Goal: Task Accomplishment & Management: Manage account settings

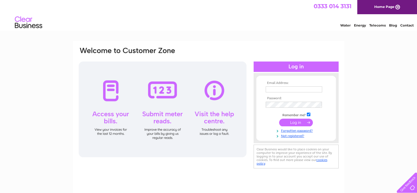
drag, startPoint x: 300, startPoint y: 89, endPoint x: 303, endPoint y: 88, distance: 2.8
click at [301, 89] on input "text" at bounding box center [293, 90] width 56 height 6
click at [312, 88] on input "text" at bounding box center [293, 90] width 57 height 7
type input "A"
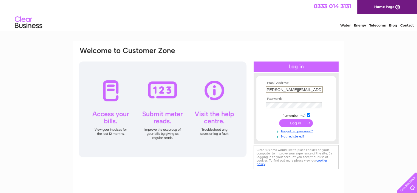
type input "[PERSON_NAME][EMAIL_ADDRESS][DOMAIN_NAME]"
click at [279, 119] on input "submit" at bounding box center [296, 123] width 34 height 8
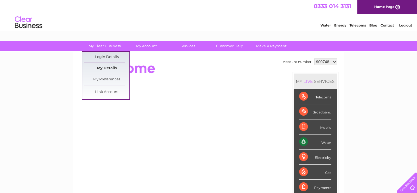
click at [113, 67] on link "My Details" at bounding box center [106, 68] width 45 height 11
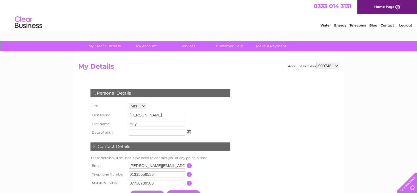
click at [333, 66] on select "900748 1115172 1117068" at bounding box center [327, 66] width 23 height 7
select select "1117068"
click at [317, 63] on select "900748 1115172 1117068" at bounding box center [327, 66] width 23 height 7
click at [65, 113] on div "My Clear Business Login Details My Details My Preferences Link Account My Accou…" at bounding box center [208, 176] width 417 height 270
click at [406, 26] on link "Log out" at bounding box center [404, 25] width 13 height 4
